Goal: Information Seeking & Learning: Get advice/opinions

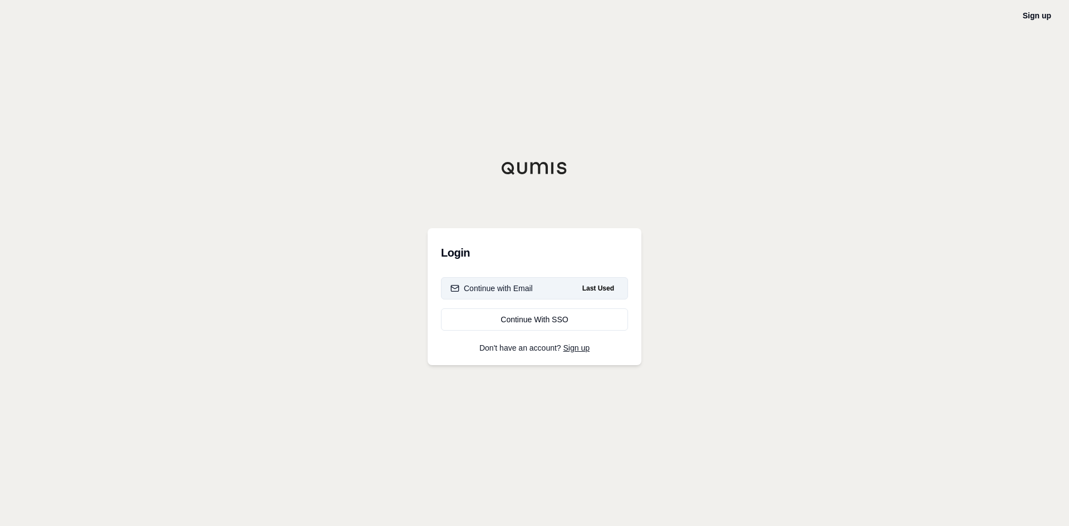
click at [491, 281] on button "Continue with Email Last Used" at bounding box center [534, 288] width 187 height 22
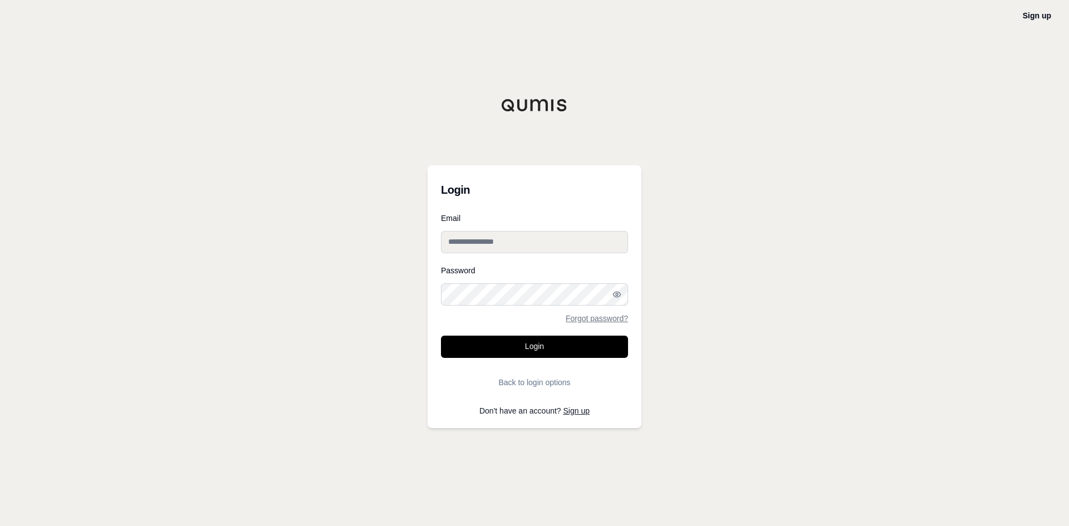
type input "**********"
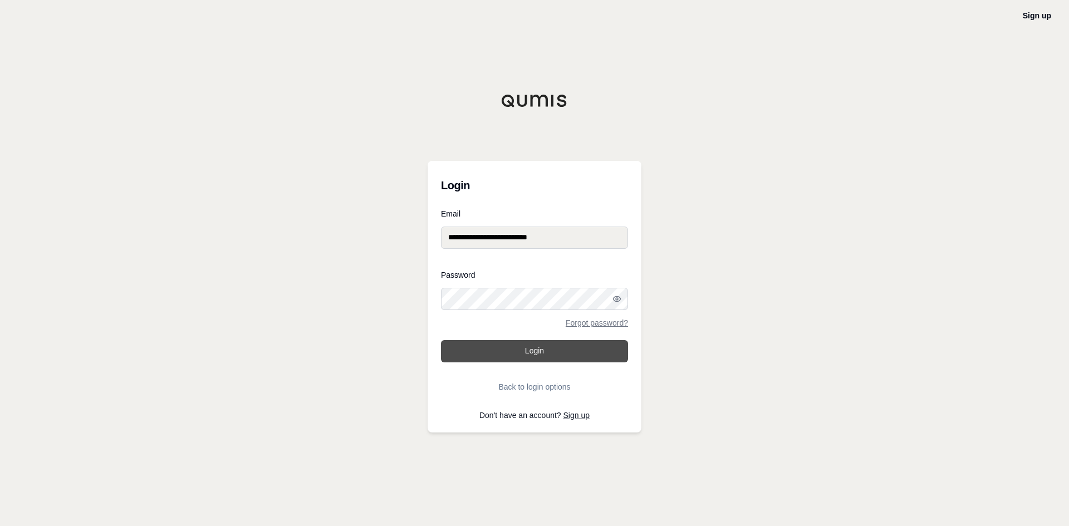
click at [502, 356] on button "Login" at bounding box center [534, 351] width 187 height 22
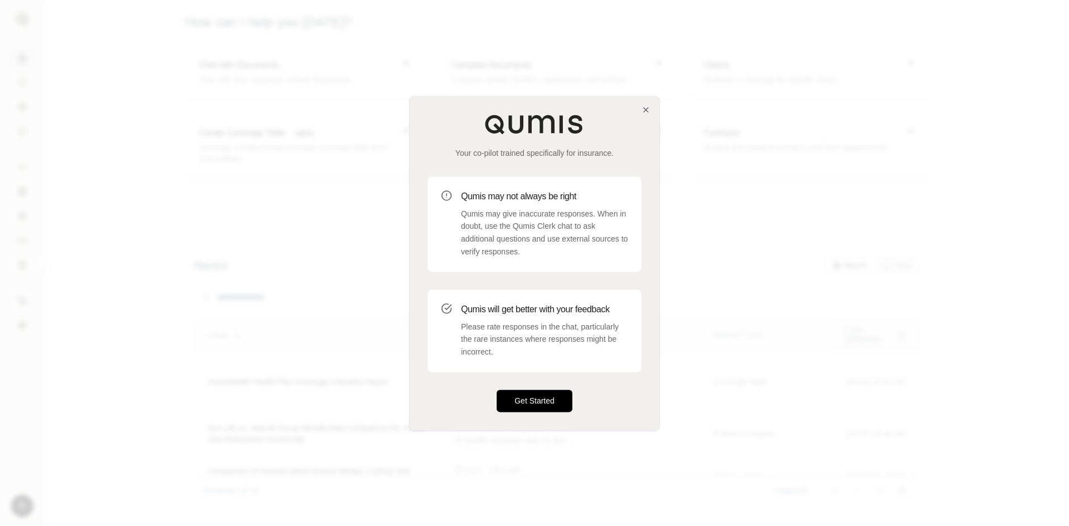
click at [528, 406] on button "Get Started" at bounding box center [535, 401] width 76 height 22
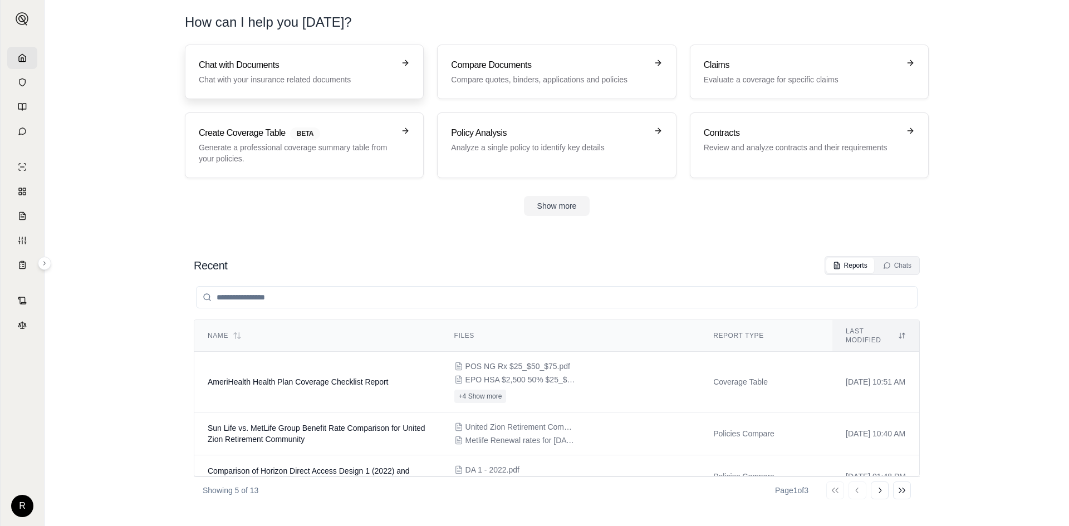
click at [273, 66] on h3 "Chat with Documents" at bounding box center [297, 64] width 196 height 13
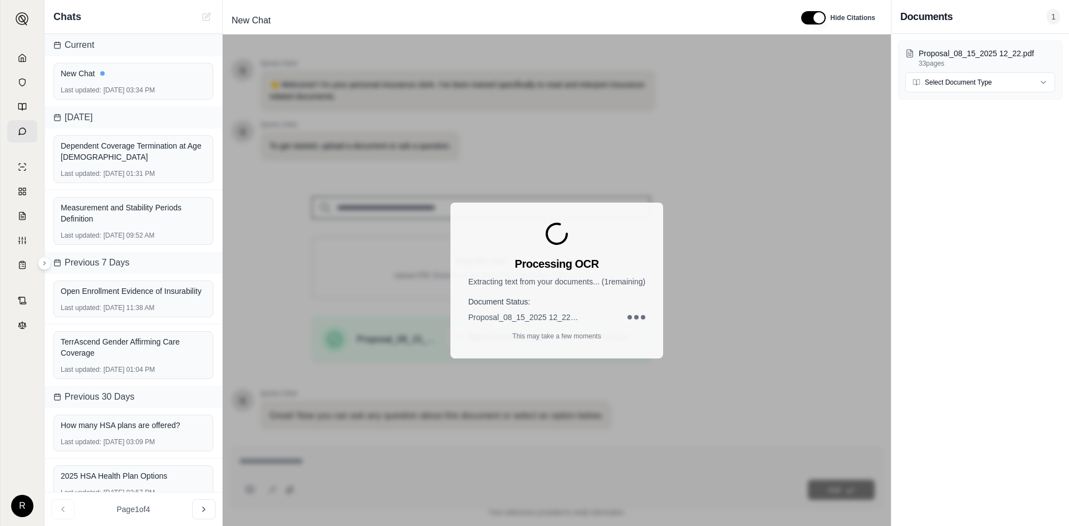
click at [280, 463] on div "Processing OCR Extracting text from your documents... ( 1 remaining) Document S…" at bounding box center [557, 281] width 668 height 492
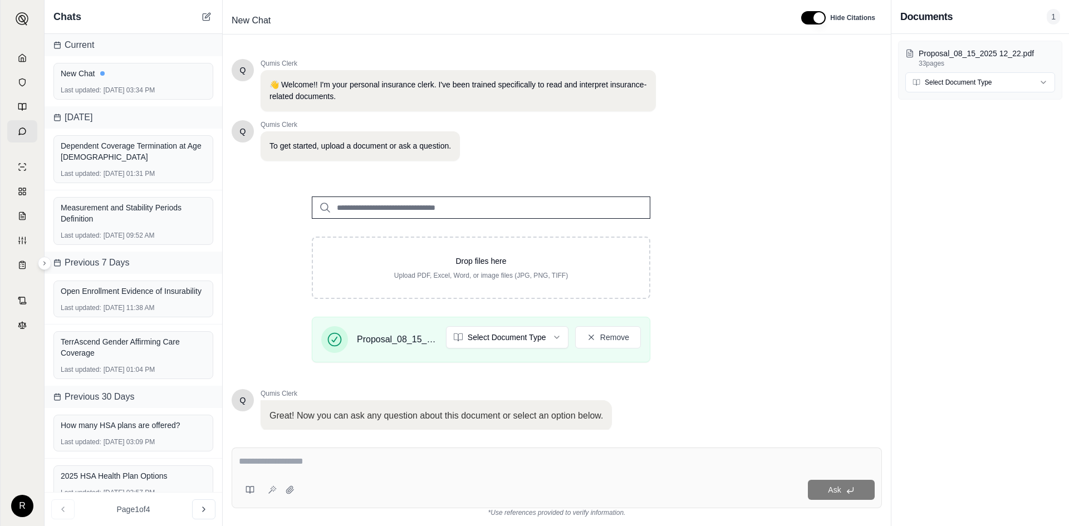
scroll to position [75, 0]
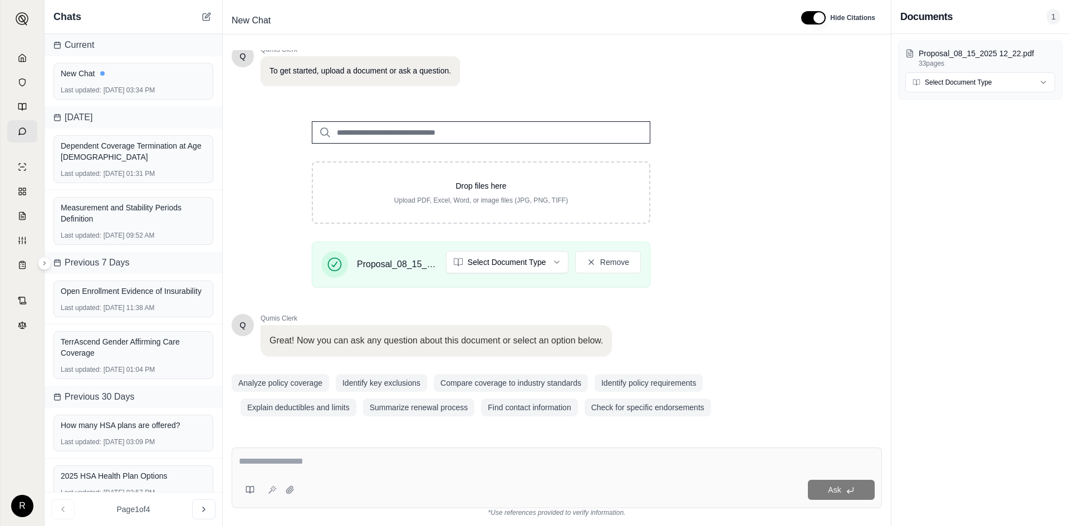
click at [286, 470] on div at bounding box center [557, 463] width 636 height 17
click at [274, 461] on textarea at bounding box center [557, 461] width 636 height 13
type textarea "**********"
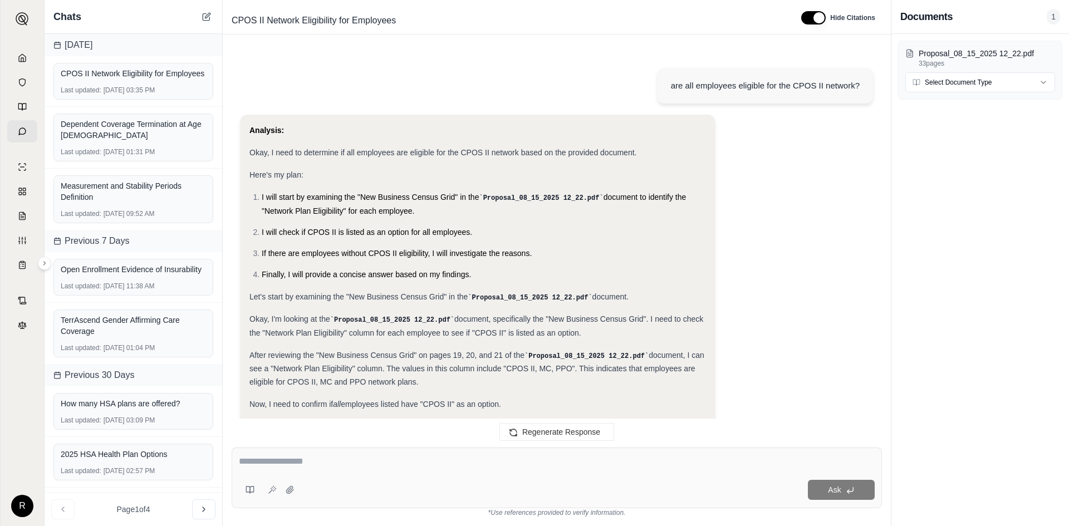
scroll to position [212, 0]
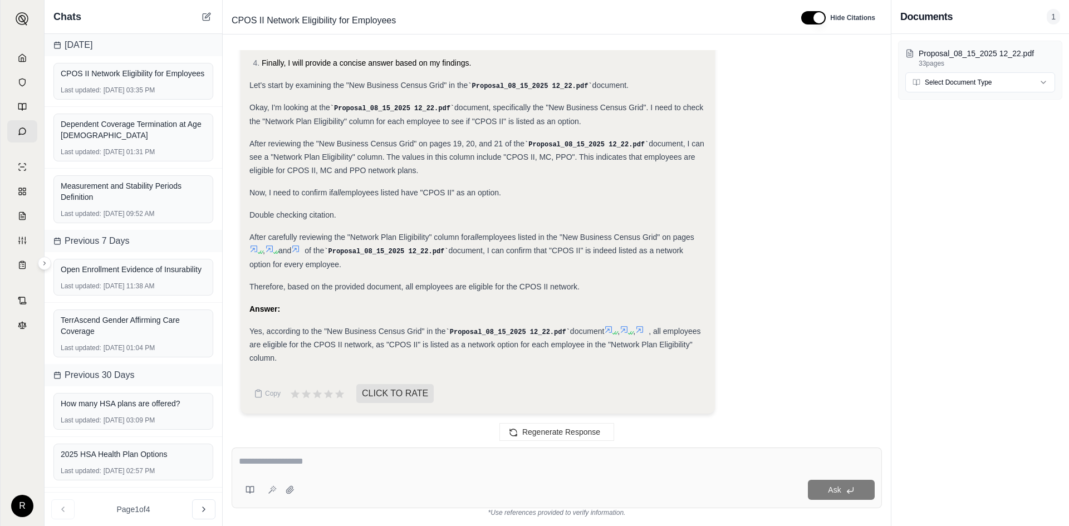
click at [384, 462] on textarea at bounding box center [557, 461] width 636 height 13
type textarea "**********"
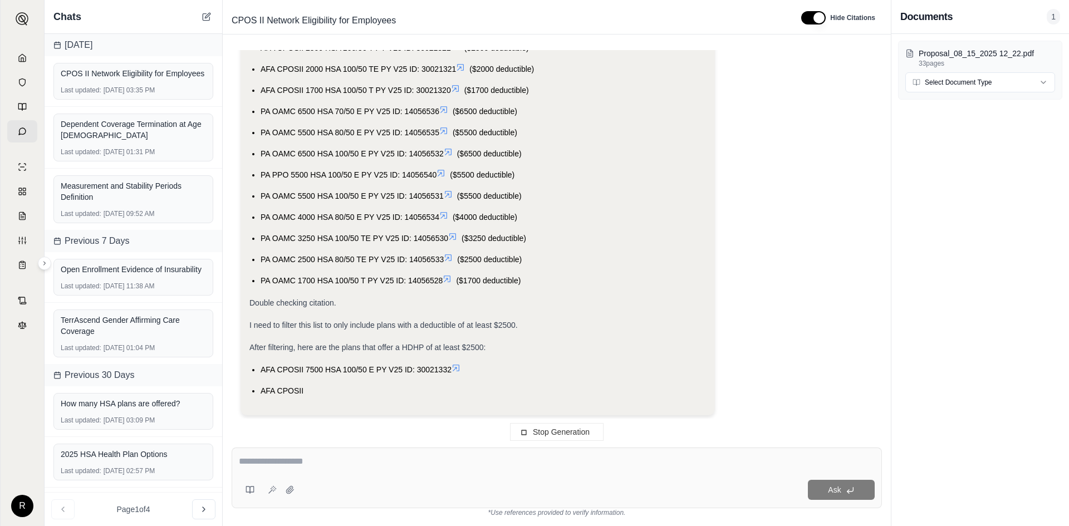
click at [362, 458] on textarea at bounding box center [557, 461] width 636 height 13
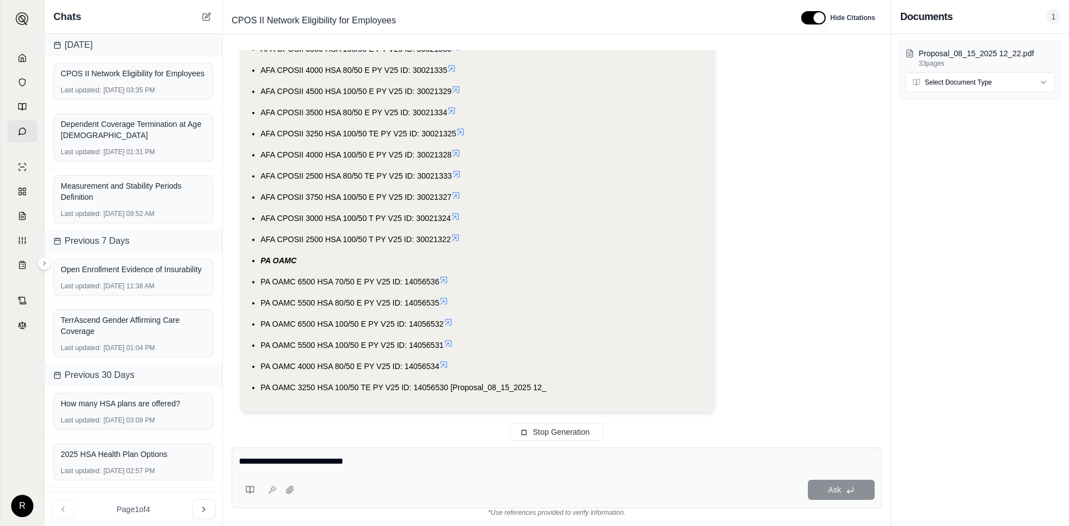
type textarea "**********"
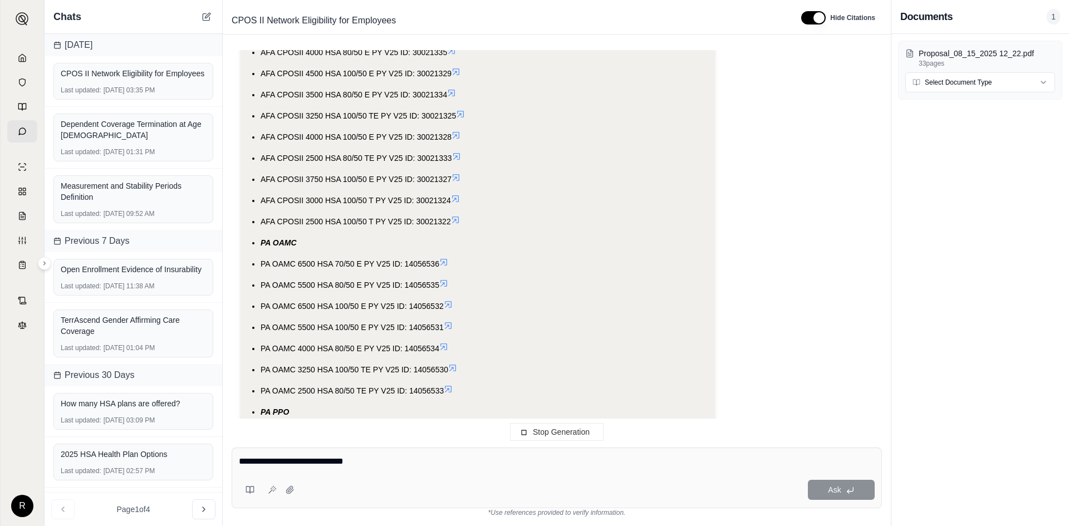
scroll to position [2409, 0]
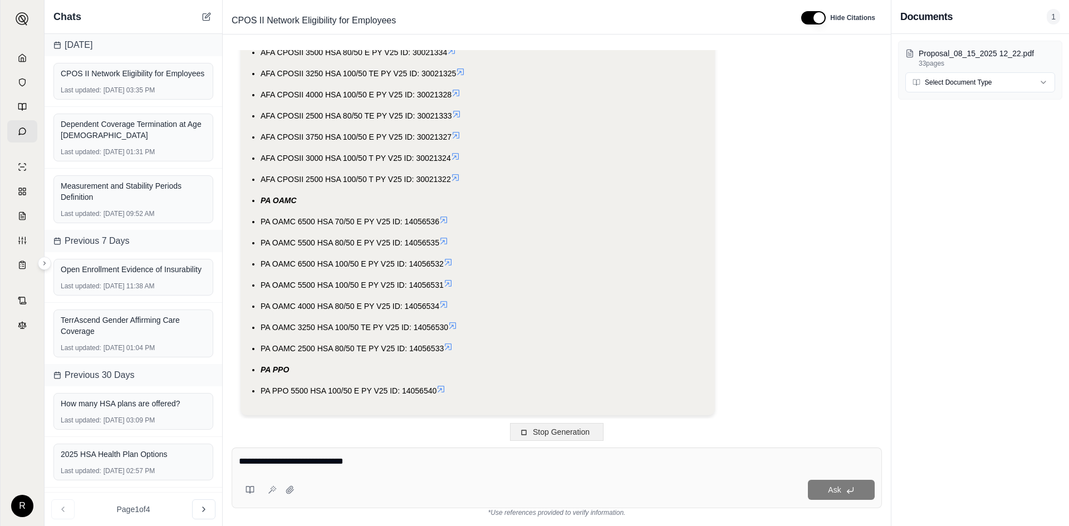
click at [578, 438] on button "Stop Generation" at bounding box center [557, 432] width 94 height 18
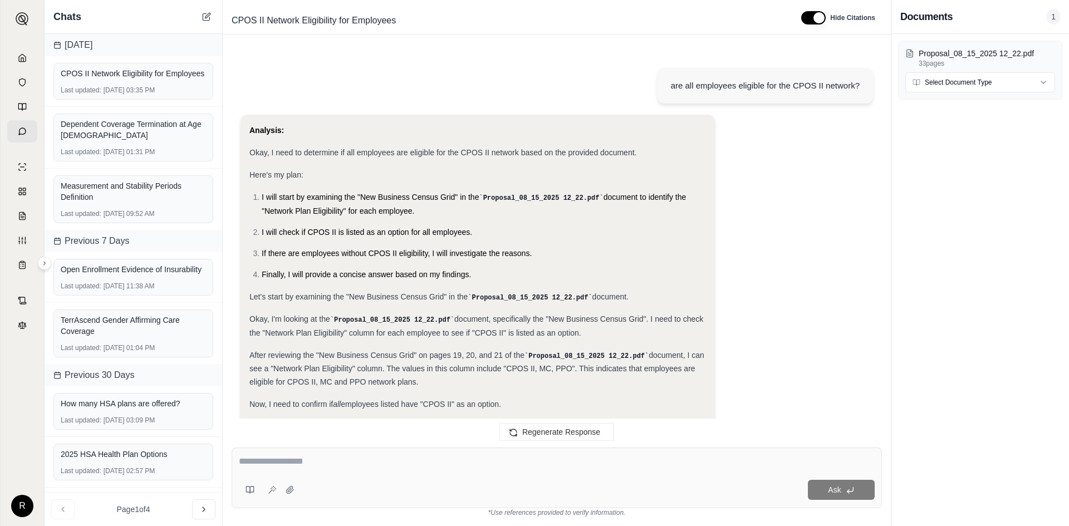
scroll to position [2471, 0]
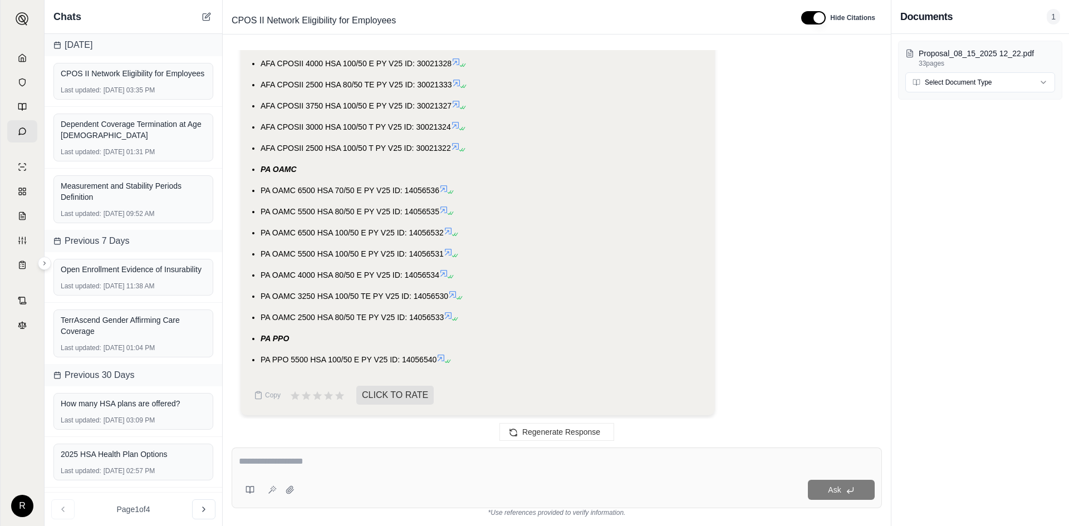
click at [296, 461] on textarea at bounding box center [557, 461] width 636 height 13
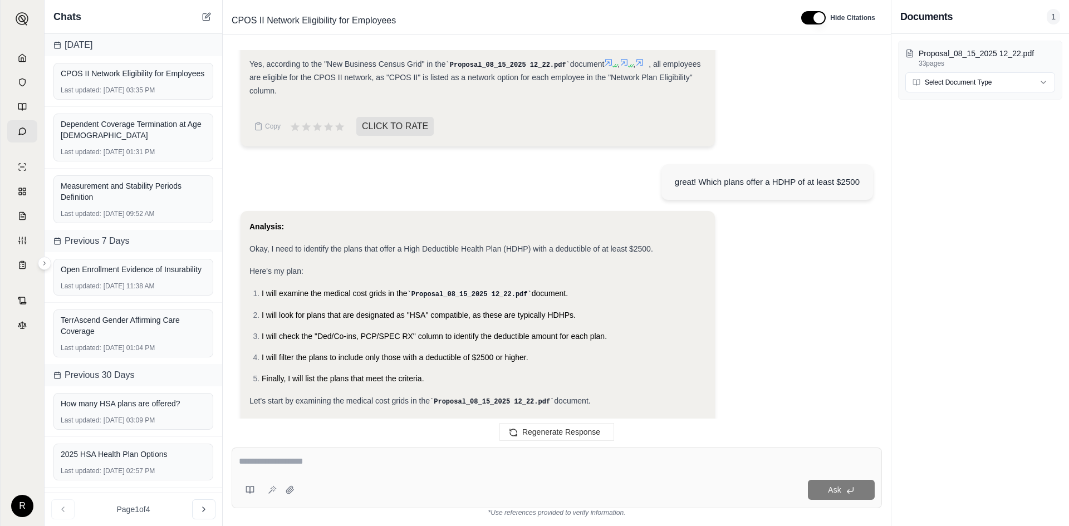
scroll to position [351, 0]
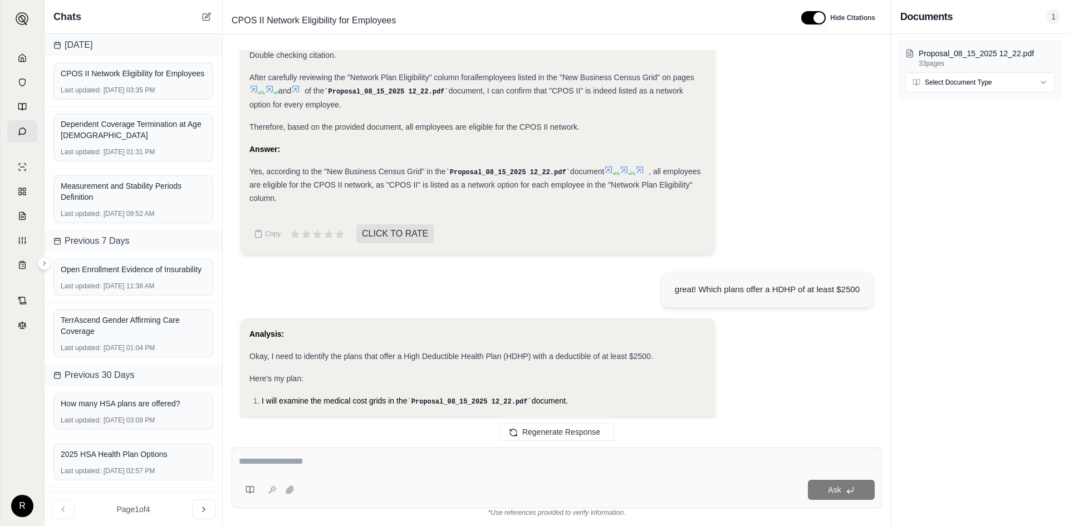
drag, startPoint x: 765, startPoint y: 375, endPoint x: 757, endPoint y: 307, distance: 67.9
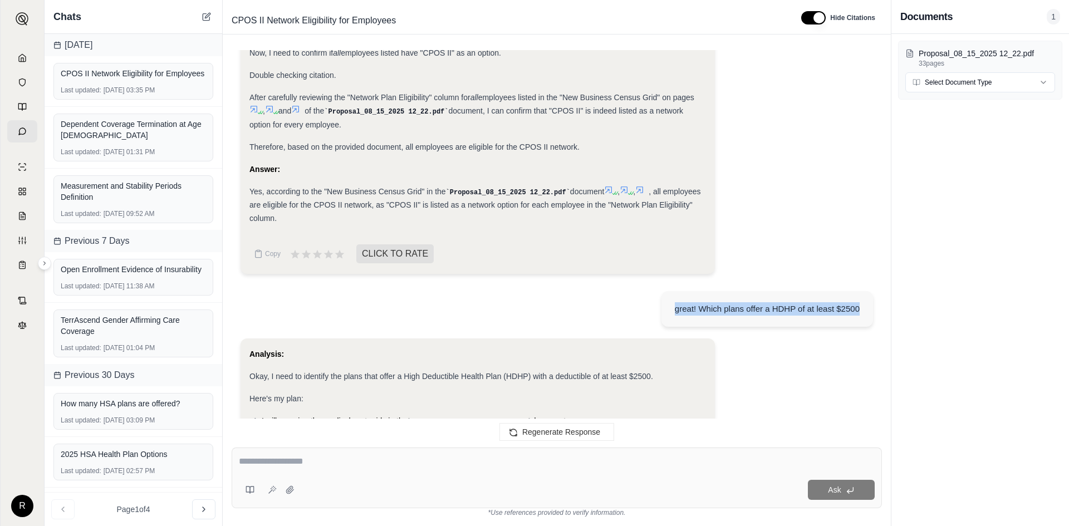
drag, startPoint x: 862, startPoint y: 306, endPoint x: 671, endPoint y: 311, distance: 191.1
click at [671, 311] on div "great! Which plans offer a HDHP of at least $2500" at bounding box center [768, 309] width 212 height 36
copy div "great! Which plans offer a HDHP of at least $2500"
click at [374, 457] on textarea at bounding box center [557, 461] width 636 height 13
paste textarea "**********"
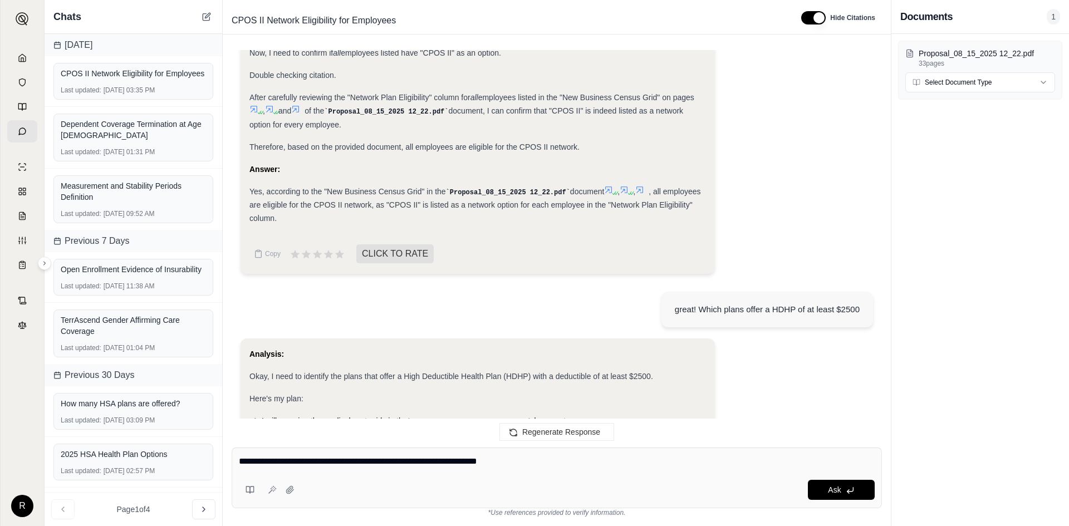
type textarea "**********"
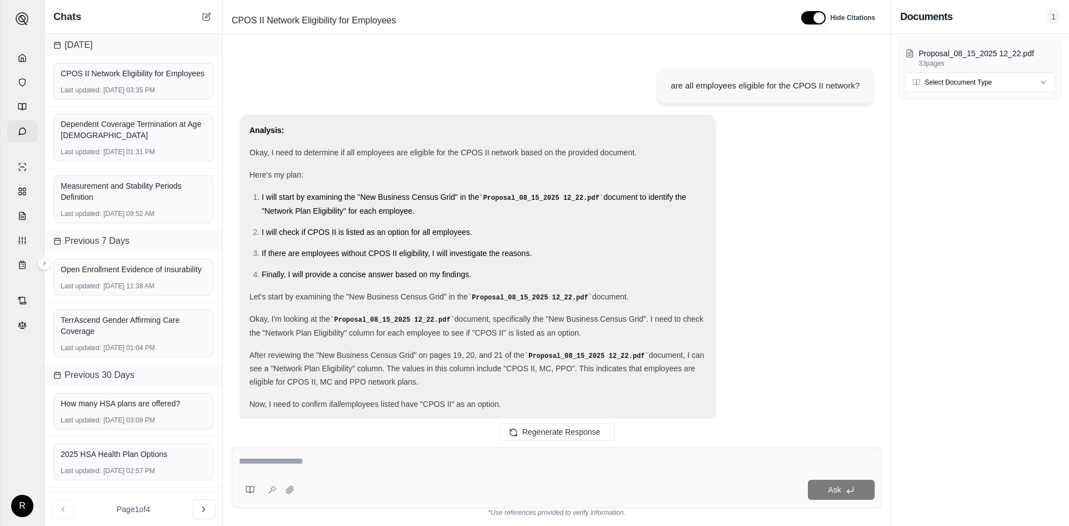
scroll to position [3533, 0]
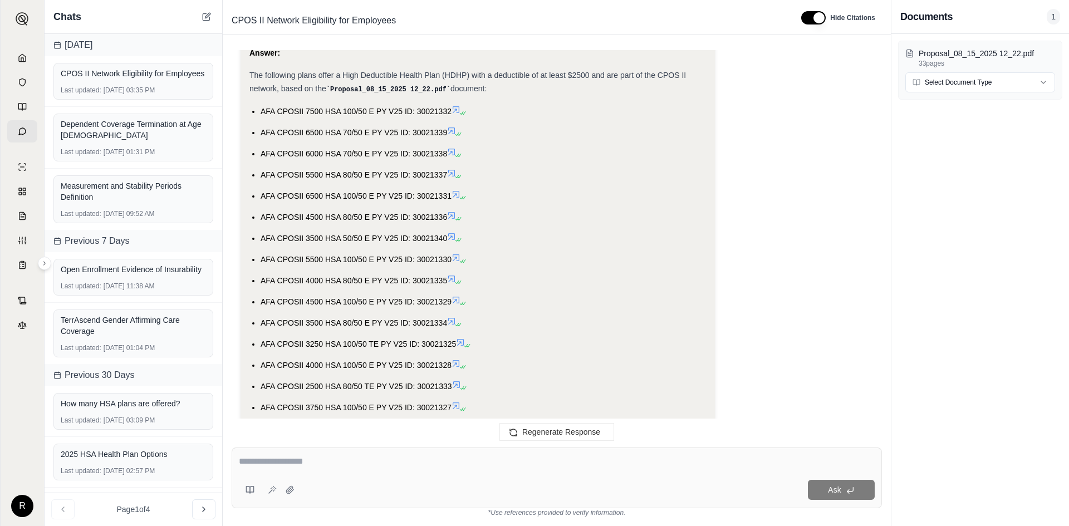
drag, startPoint x: 757, startPoint y: 377, endPoint x: 768, endPoint y: 355, distance: 24.2
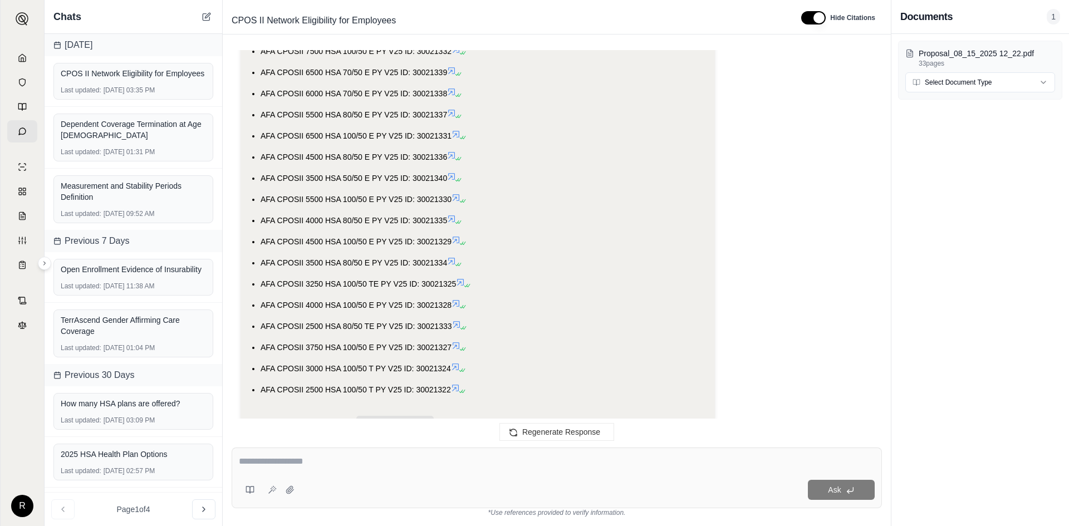
drag, startPoint x: 619, startPoint y: 301, endPoint x: 611, endPoint y: 318, distance: 18.7
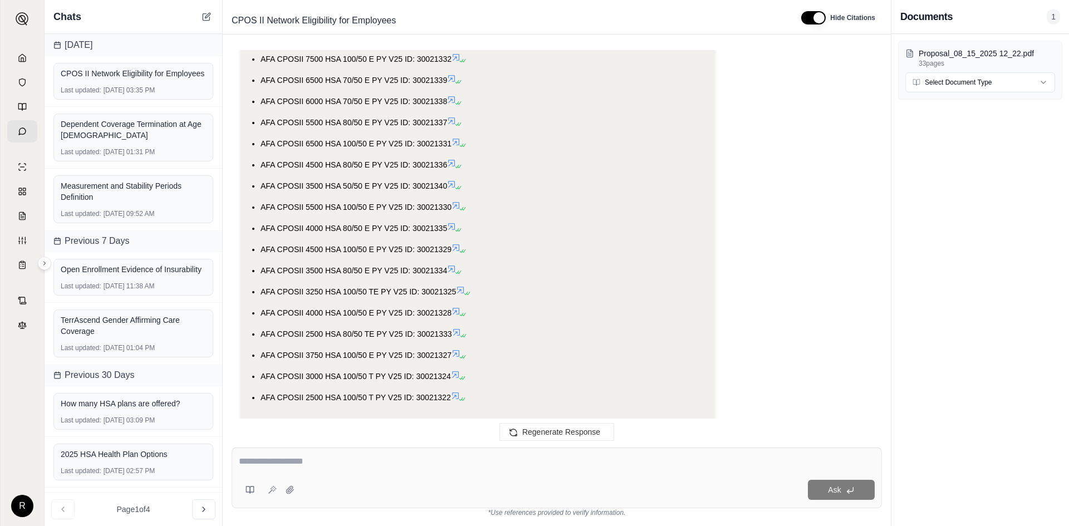
drag, startPoint x: 611, startPoint y: 318, endPoint x: 610, endPoint y: 302, distance: 15.1
click at [309, 460] on textarea at bounding box center [557, 461] width 636 height 13
type textarea "**********"
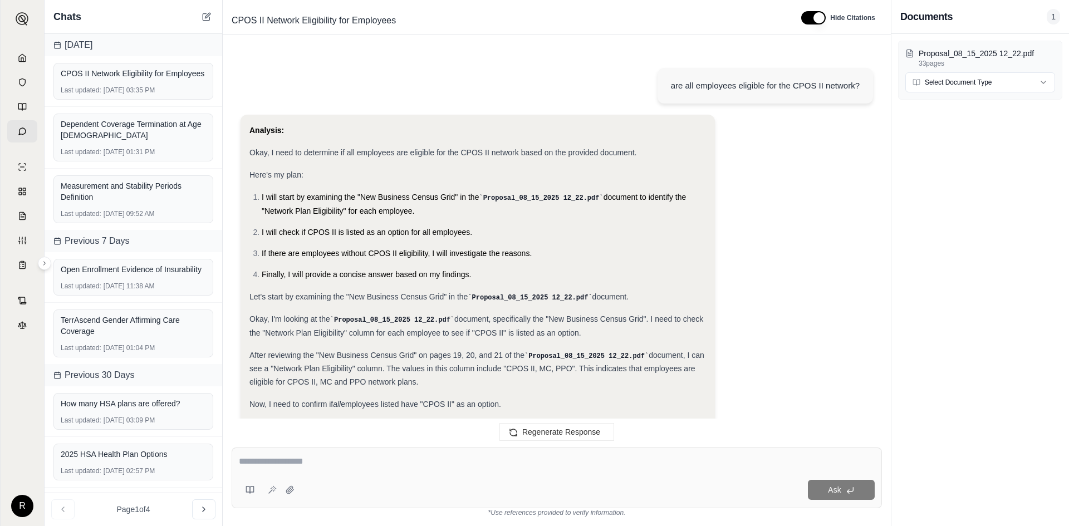
scroll to position [4005, 0]
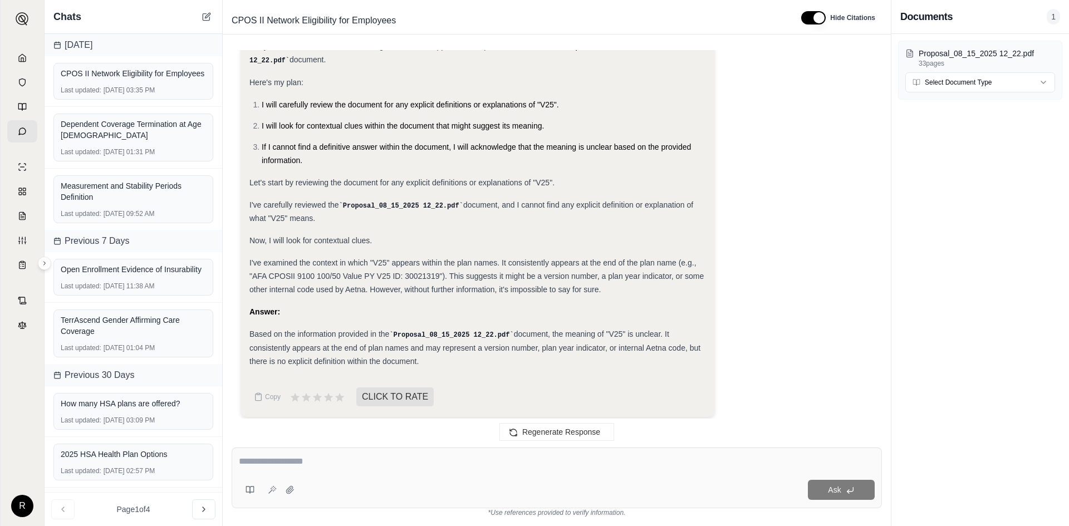
click at [350, 461] on textarea at bounding box center [557, 461] width 636 height 13
type textarea "**********"
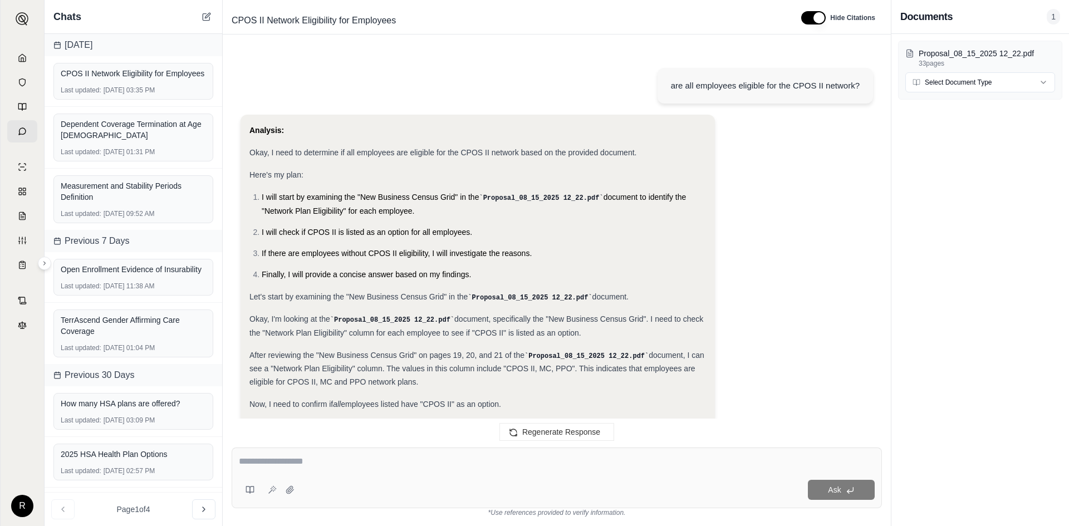
scroll to position [4437, 0]
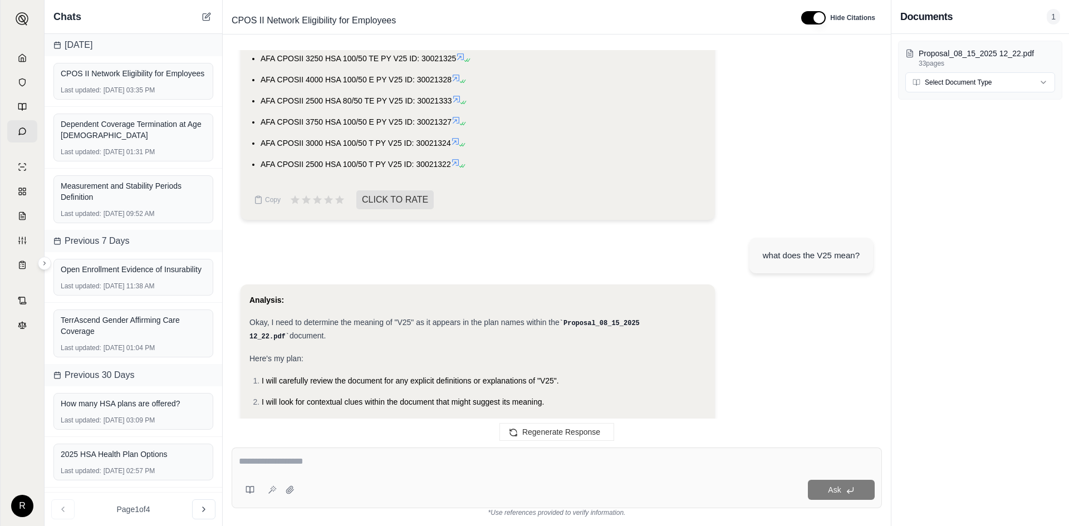
drag, startPoint x: 748, startPoint y: 355, endPoint x: 735, endPoint y: 265, distance: 91.1
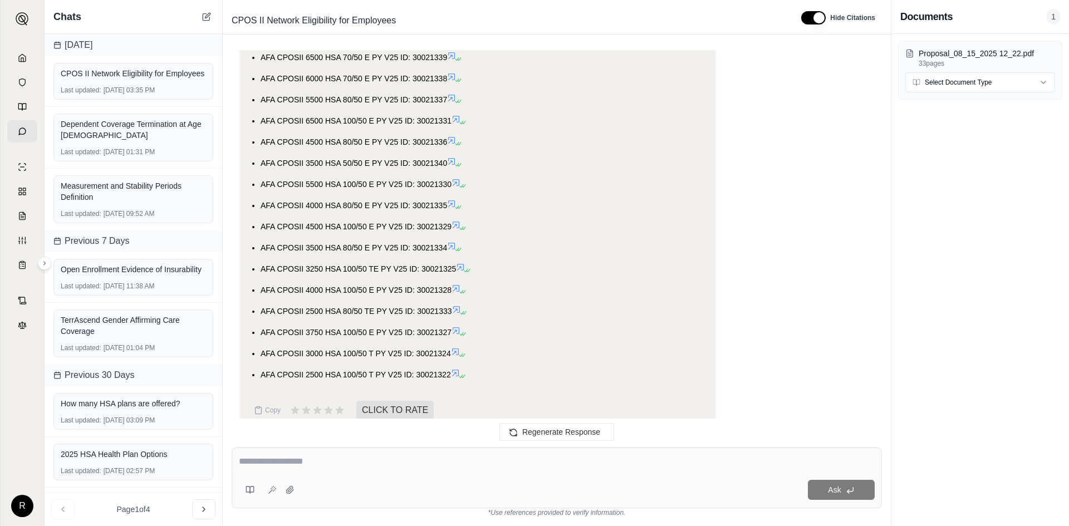
drag, startPoint x: 691, startPoint y: 292, endPoint x: 691, endPoint y: 244, distance: 47.9
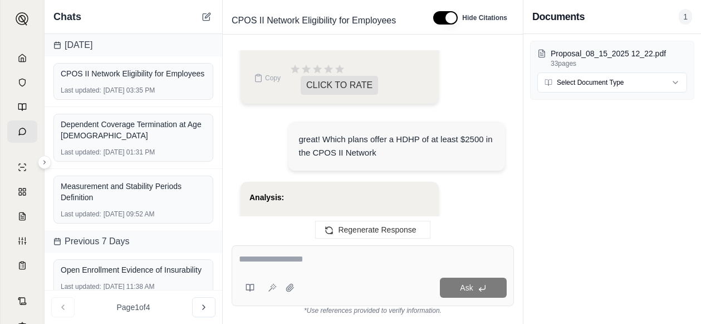
scroll to position [0, 0]
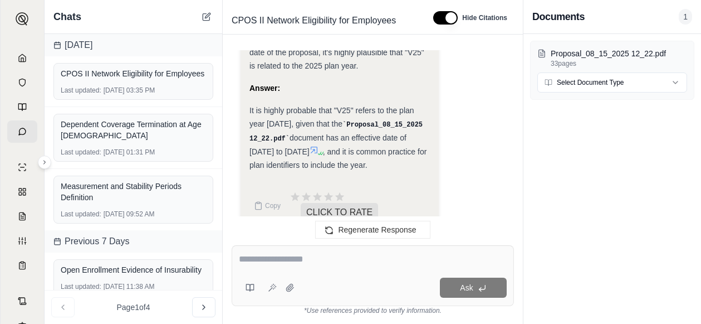
click at [287, 261] on textarea at bounding box center [373, 258] width 268 height 13
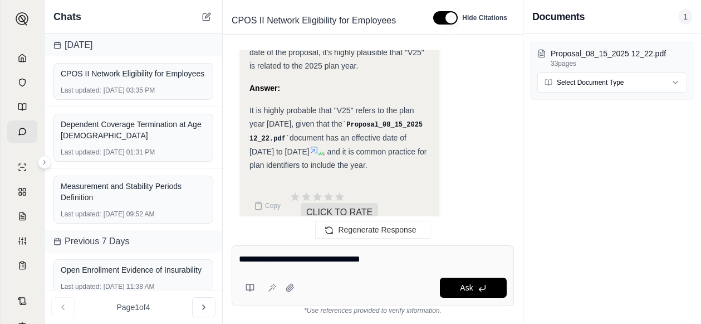
type textarea "**********"
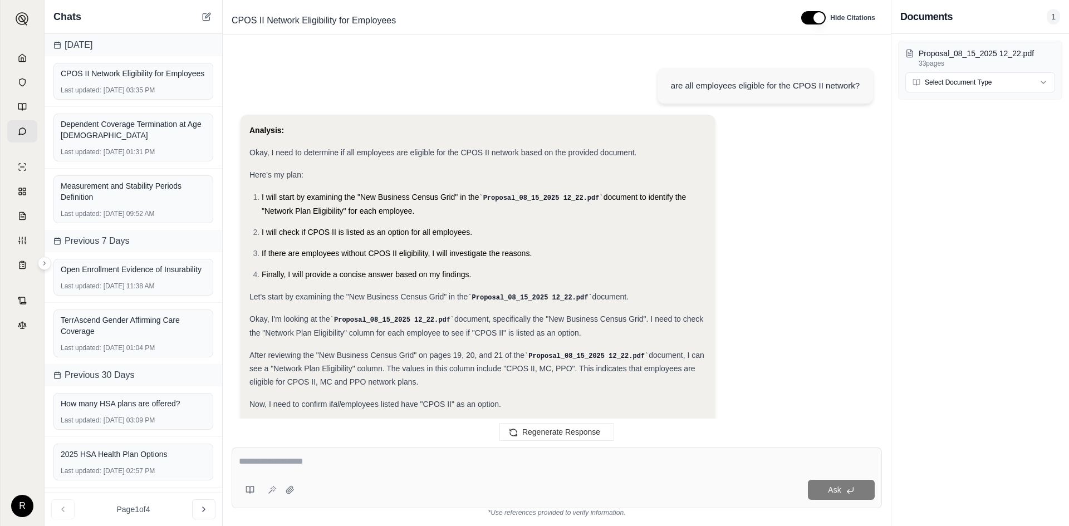
scroll to position [5228, 0]
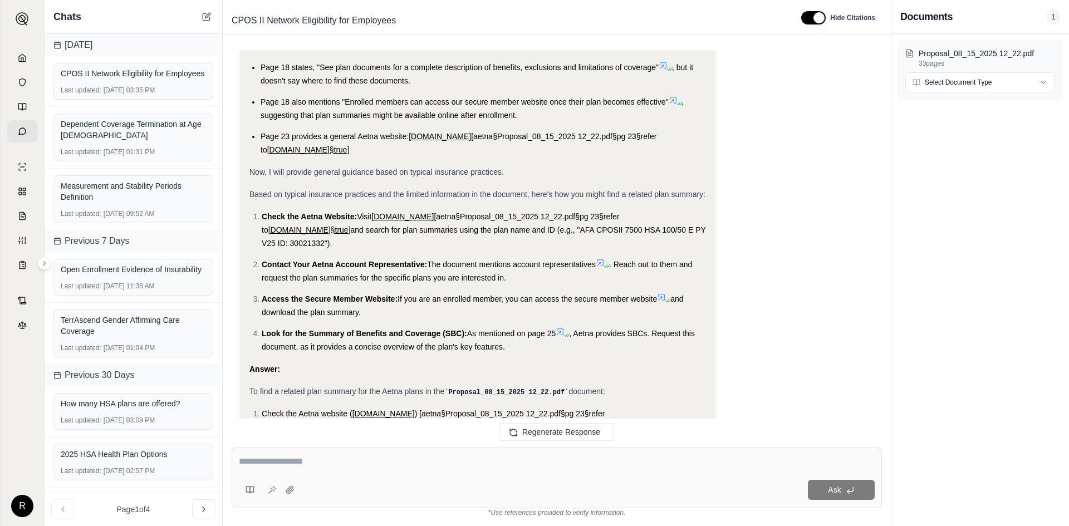
drag, startPoint x: 579, startPoint y: 340, endPoint x: 584, endPoint y: 323, distance: 18.5
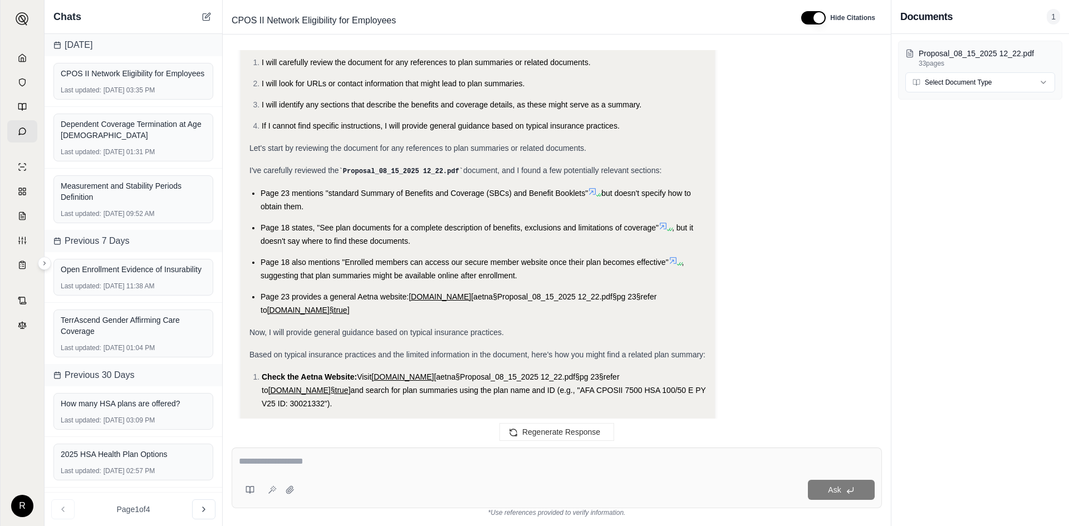
scroll to position [4922, 0]
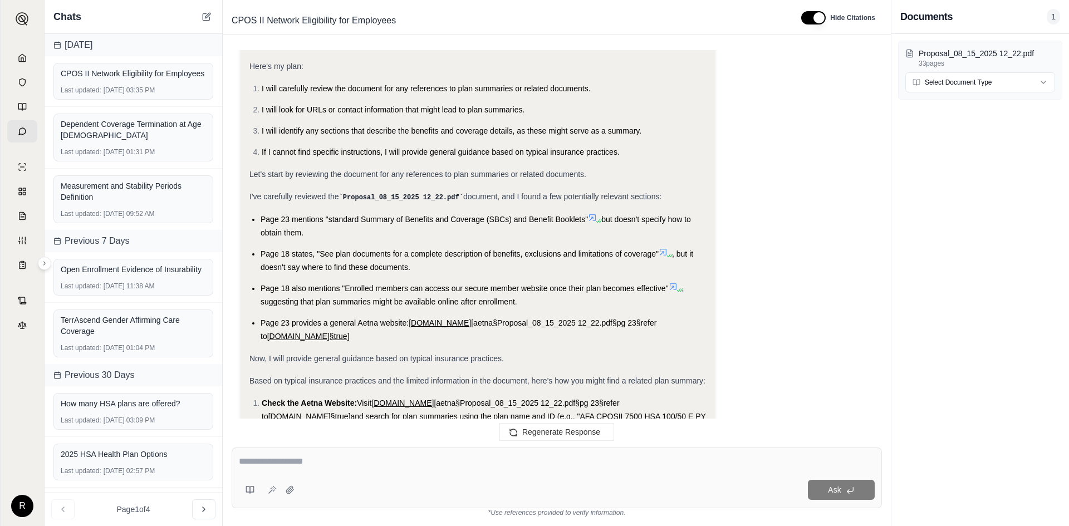
drag, startPoint x: 562, startPoint y: 336, endPoint x: 568, endPoint y: 309, distance: 27.4
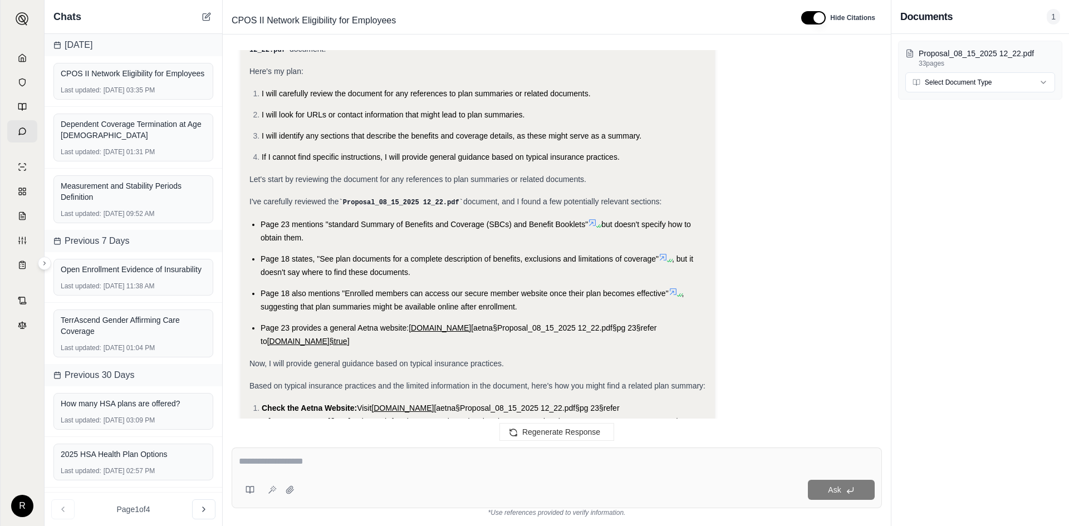
scroll to position [5228, 0]
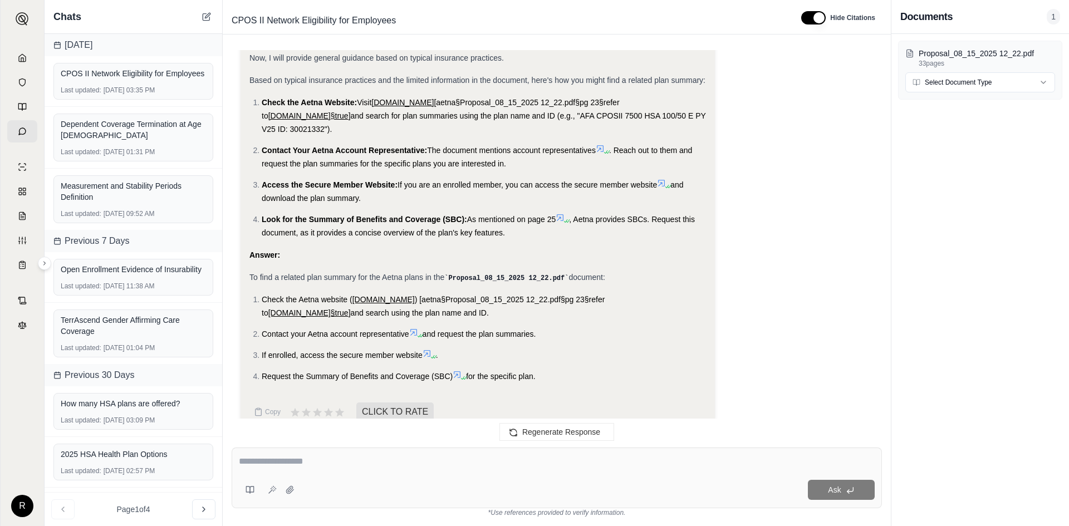
click at [367, 471] on div at bounding box center [557, 463] width 636 height 17
click at [369, 470] on div at bounding box center [557, 463] width 636 height 17
click at [283, 456] on textarea at bounding box center [557, 461] width 636 height 13
type textarea "*"
type textarea "**********"
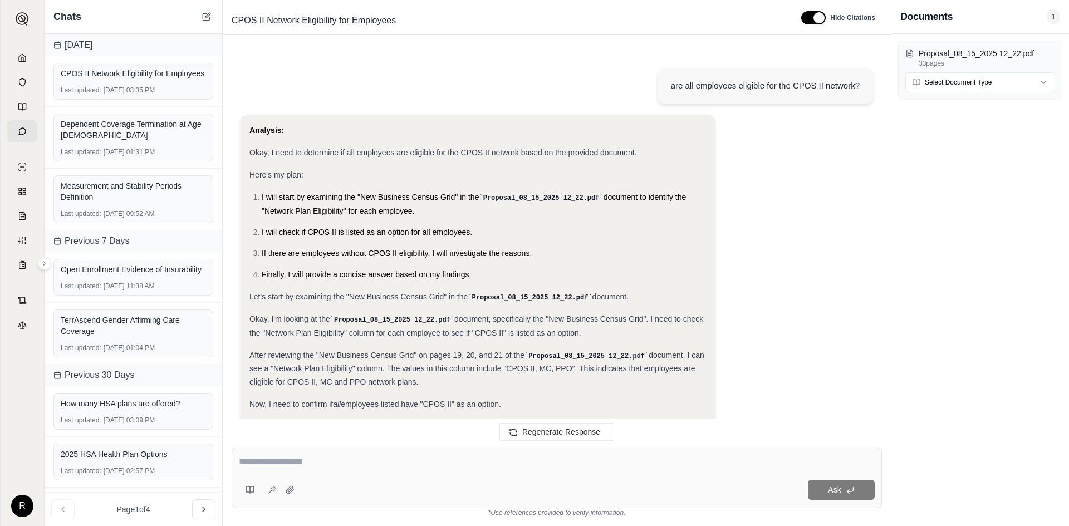
scroll to position [5939, 0]
